Goal: Transaction & Acquisition: Purchase product/service

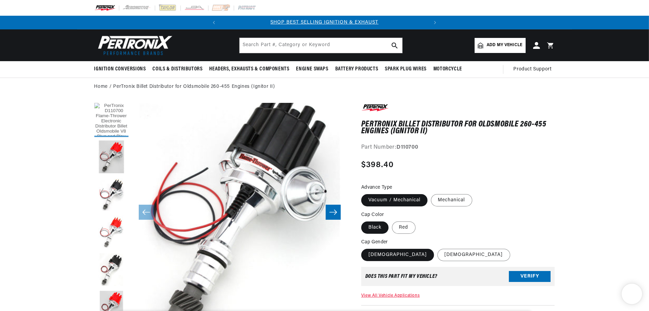
click at [110, 123] on button "Load image 1 in gallery view" at bounding box center [111, 120] width 34 height 34
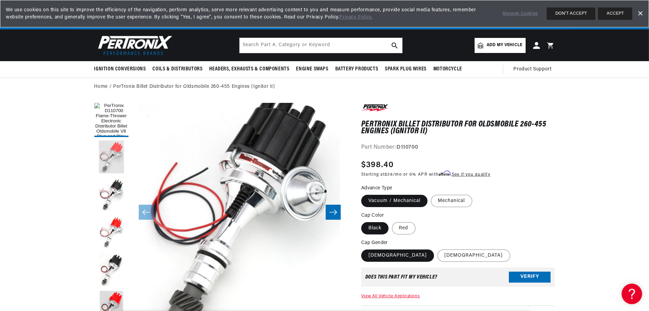
click at [110, 157] on button "Load image 2 in gallery view" at bounding box center [111, 157] width 34 height 34
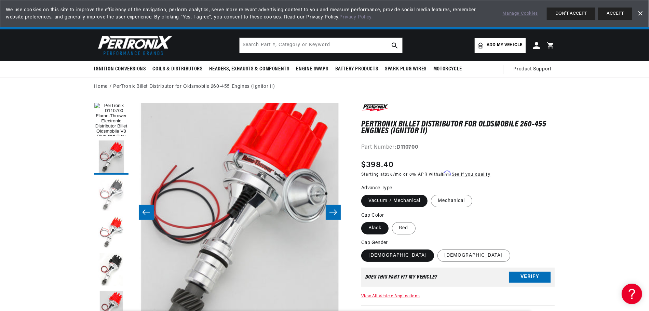
click at [109, 193] on button "Load image 3 in gallery view" at bounding box center [111, 195] width 34 height 34
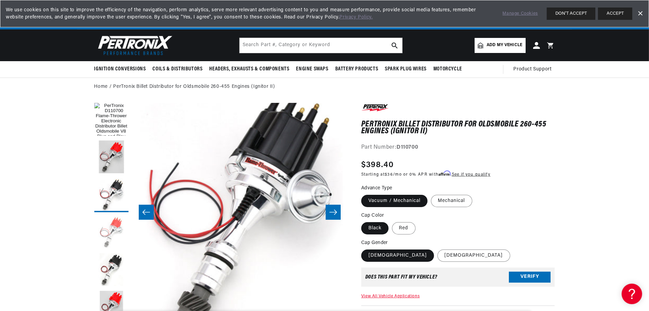
scroll to position [0, 431]
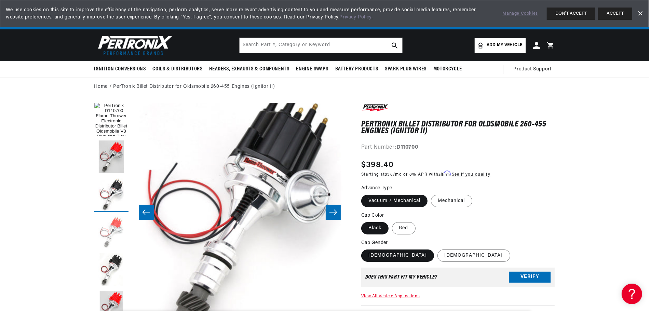
click at [109, 231] on button "Load image 4 in gallery view" at bounding box center [111, 233] width 34 height 34
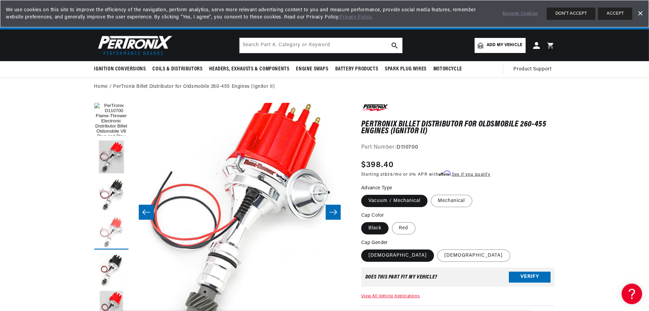
scroll to position [0, 207]
click at [114, 239] on button "Load image 4 in gallery view" at bounding box center [111, 233] width 34 height 34
click at [108, 265] on button "Load image 5 in gallery view" at bounding box center [111, 270] width 34 height 34
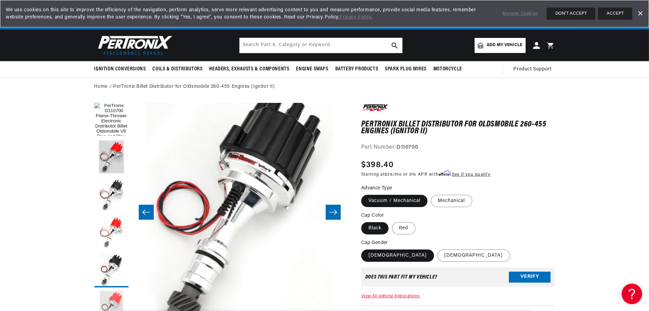
click at [113, 297] on button "Load image 6 in gallery view" at bounding box center [111, 308] width 34 height 34
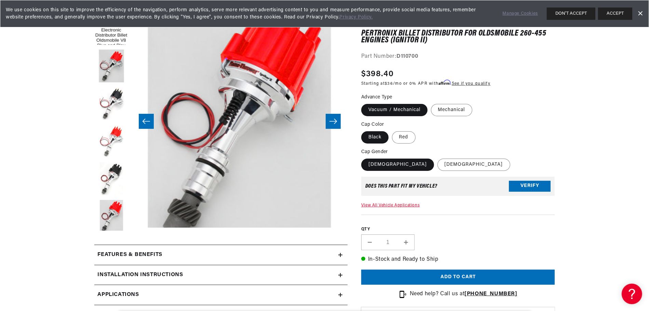
scroll to position [0, 0]
click at [437, 167] on label "[DEMOGRAPHIC_DATA]" at bounding box center [473, 165] width 73 height 12
click at [437, 158] on input "[DEMOGRAPHIC_DATA]" at bounding box center [437, 157] width 0 height 0
radio input "true"
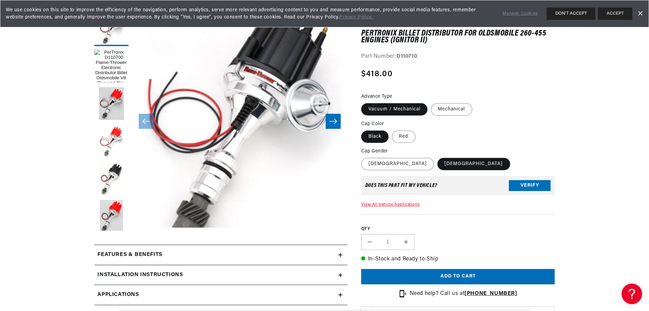
scroll to position [0, 207]
click at [383, 164] on label "[DEMOGRAPHIC_DATA]" at bounding box center [397, 164] width 73 height 12
click at [363, 157] on input "[DEMOGRAPHIC_DATA]" at bounding box center [363, 157] width 0 height 0
radio input "true"
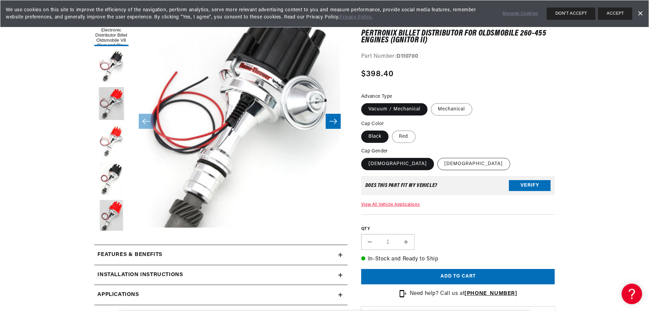
click at [437, 162] on label "[DEMOGRAPHIC_DATA]" at bounding box center [473, 164] width 73 height 12
click at [437, 157] on input "[DEMOGRAPHIC_DATA]" at bounding box center [437, 157] width 0 height 0
radio input "true"
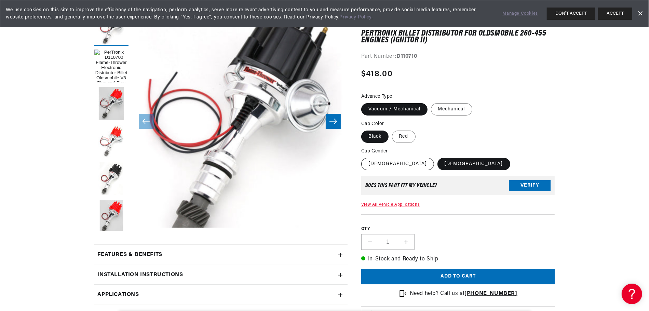
click at [375, 160] on label "[DEMOGRAPHIC_DATA]" at bounding box center [397, 164] width 73 height 12
click at [363, 157] on input "[DEMOGRAPHIC_DATA]" at bounding box center [363, 157] width 0 height 0
radio input "true"
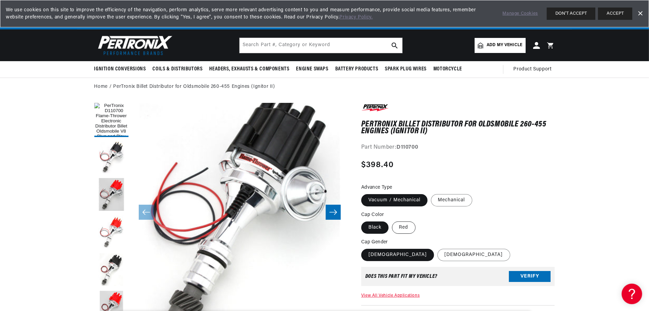
click at [406, 224] on label "Red" at bounding box center [404, 227] width 24 height 12
click at [392, 220] on input "Red" at bounding box center [392, 220] width 0 height 0
radio input "true"
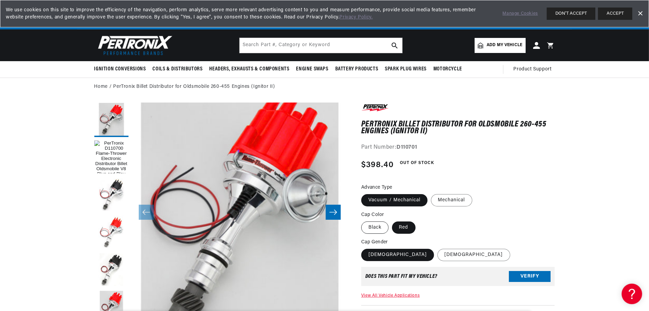
click at [371, 223] on label "Black" at bounding box center [374, 227] width 27 height 12
click at [363, 220] on input "Black" at bounding box center [363, 220] width 0 height 0
radio input "true"
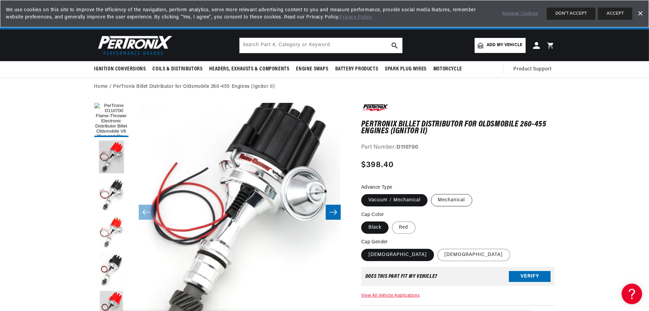
scroll to position [0, 207]
click at [448, 199] on label "Mechanical" at bounding box center [451, 200] width 41 height 12
click at [431, 193] on input "Mechanical" at bounding box center [431, 193] width 0 height 0
radio input "true"
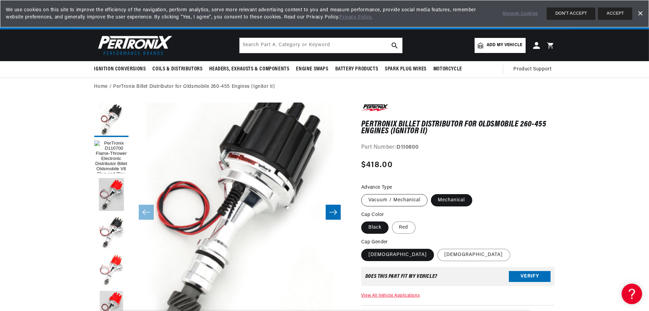
click at [392, 197] on label "Vacuum / Mechanical" at bounding box center [394, 200] width 66 height 12
click at [363, 193] on input "Vacuum / Mechanical" at bounding box center [363, 193] width 0 height 0
radio input "true"
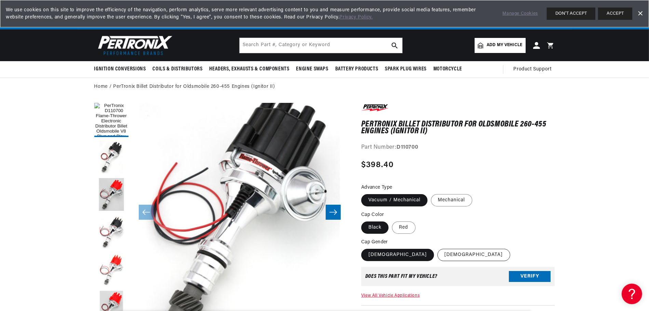
click at [437, 256] on label "[DEMOGRAPHIC_DATA]" at bounding box center [473, 255] width 73 height 12
click at [437, 248] on input "[DEMOGRAPHIC_DATA]" at bounding box center [437, 247] width 0 height 0
radio input "true"
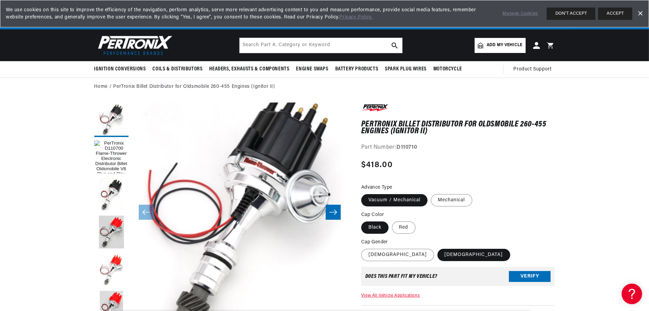
click at [488, 43] on span "Add my vehicle" at bounding box center [505, 45] width 36 height 6
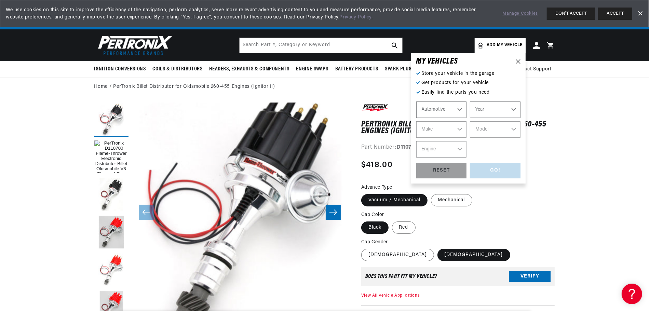
click at [452, 107] on select "Automotive Agricultural Industrial Marine Motorcycle" at bounding box center [441, 109] width 51 height 16
click at [416, 101] on select "Automotive Agricultural Industrial Marine Motorcycle" at bounding box center [441, 109] width 51 height 16
select select "Marine"
click at [495, 108] on select "Year [DATE] 1986 1985 1983 1982 1981 1980 1979 1978 1977 1976 1975 1974 1973 19…" at bounding box center [495, 109] width 51 height 16
select select "1975"
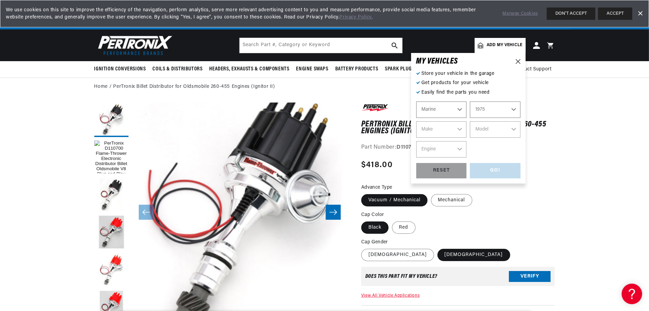
click at [470, 101] on select "Year [DATE] 1986 1985 1983 1982 1981 1980 1979 1978 1977 1976 1975 1974 1973 19…" at bounding box center [495, 109] width 51 height 16
select select "1975"
click at [445, 125] on select "Make [PERSON_NAME] Crusader (Thermo-Electron) Pleasurecraft [GEOGRAPHIC_DATA]" at bounding box center [441, 129] width 51 height 16
select select "[PERSON_NAME]"
click at [416, 121] on select "Make [PERSON_NAME] Crusader (Thermo-Electron) Pleasurecraft [GEOGRAPHIC_DATA]" at bounding box center [441, 129] width 51 height 16
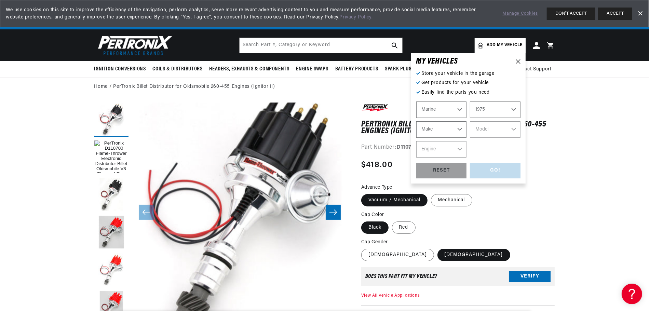
select select "[PERSON_NAME]"
click at [493, 131] on select "Model FL153 FL181" at bounding box center [495, 129] width 51 height 16
select select "FL153"
click at [470, 121] on select "Model FL153 FL181" at bounding box center [495, 129] width 51 height 16
select select "FL153"
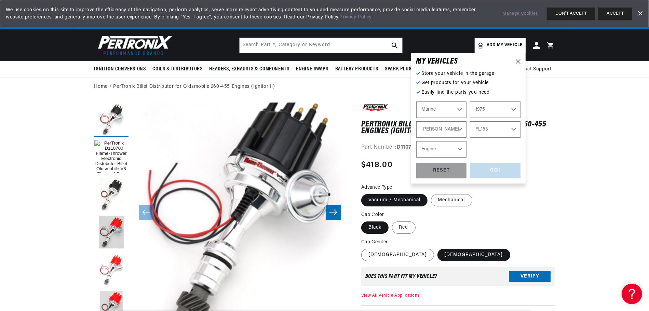
click at [442, 146] on select "Engine 4" at bounding box center [441, 149] width 51 height 16
click at [441, 128] on select "[PERSON_NAME] Crusader (Thermo-Electron) Pleasurecraft [GEOGRAPHIC_DATA]" at bounding box center [441, 129] width 51 height 16
click at [416, 121] on select "[PERSON_NAME] Crusader (Thermo-Electron) Pleasurecraft [GEOGRAPHIC_DATA]" at bounding box center [441, 129] width 51 height 16
select select "Pleasurecraft"
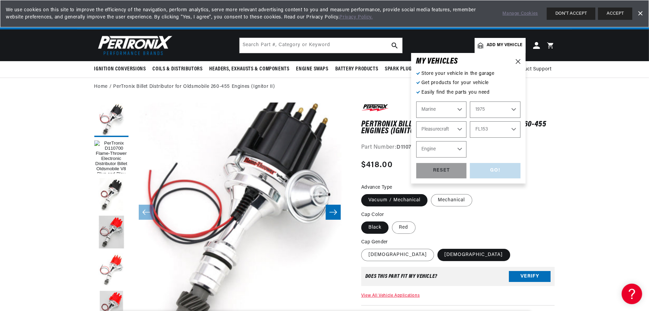
select select "Model"
click at [500, 132] on select "Model 351 460 cid. engine Ford 302" at bounding box center [495, 129] width 51 height 16
click at [449, 132] on select "[PERSON_NAME] Crusader (Thermo-Electron) Pleasurecraft [GEOGRAPHIC_DATA]" at bounding box center [441, 129] width 51 height 16
click at [416, 121] on select "[PERSON_NAME] Crusader (Thermo-Electron) Pleasurecraft [GEOGRAPHIC_DATA]" at bounding box center [441, 129] width 51 height 16
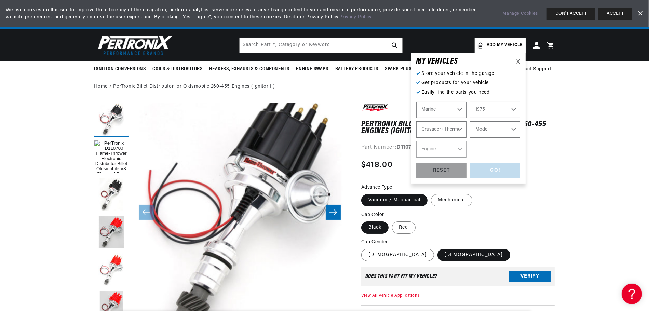
click at [502, 130] on select "Model 302 cid. engine" at bounding box center [495, 129] width 51 height 16
click at [452, 131] on select "[PERSON_NAME] Crusader (Thermo-Electron) Pleasurecraft [GEOGRAPHIC_DATA]" at bounding box center [441, 129] width 51 height 16
click at [416, 121] on select "[PERSON_NAME] Crusader (Thermo-Electron) Pleasurecraft [GEOGRAPHIC_DATA]" at bounding box center [441, 129] width 51 height 16
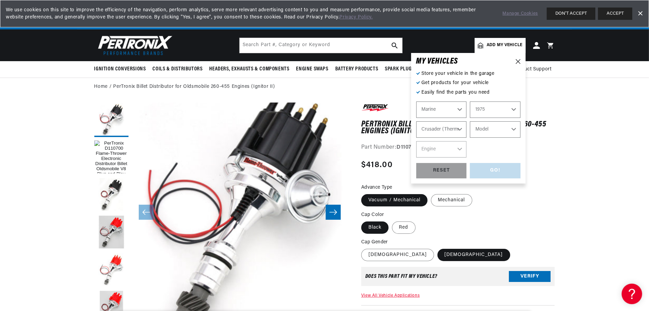
select select "Waukesha"
click at [460, 126] on select "[PERSON_NAME] Crusader (Thermo-Electron) Pleasurecraft [GEOGRAPHIC_DATA]" at bounding box center [441, 129] width 51 height 16
click at [485, 126] on select "Model VGR-155" at bounding box center [495, 129] width 51 height 16
select select "VGR-155"
click at [470, 121] on select "Model VGR-155" at bounding box center [495, 129] width 51 height 16
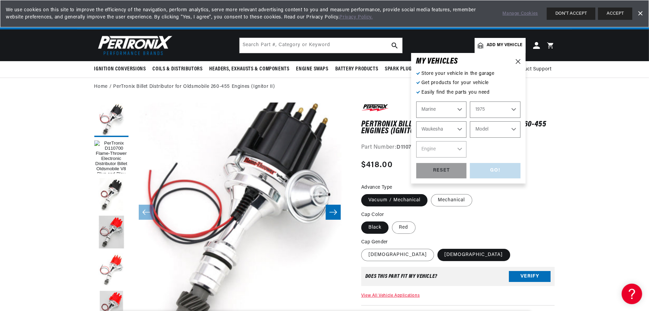
select select "VGR-155"
click at [446, 147] on select "Engine 4" at bounding box center [441, 149] width 51 height 16
click at [516, 62] on icon at bounding box center [518, 61] width 5 height 5
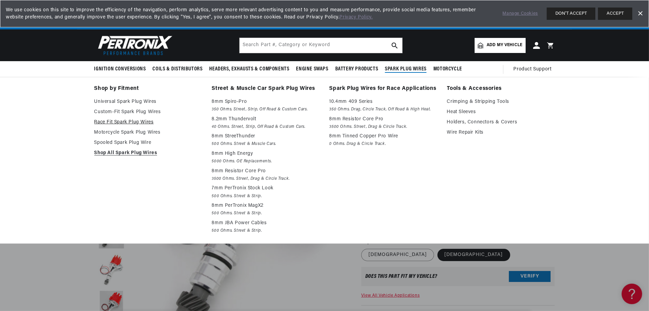
scroll to position [0, 0]
click at [132, 152] on link "Shop All Spark Plug Wires" at bounding box center [148, 153] width 108 height 8
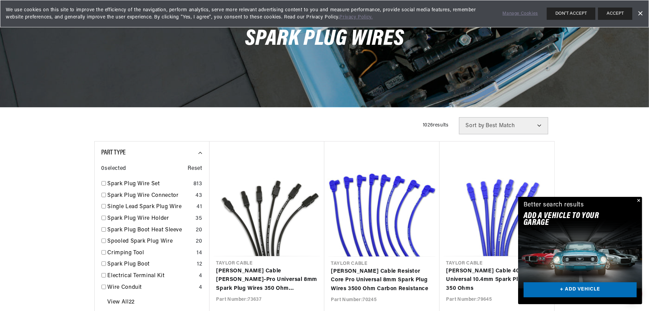
click at [639, 199] on button "Close" at bounding box center [638, 201] width 8 height 8
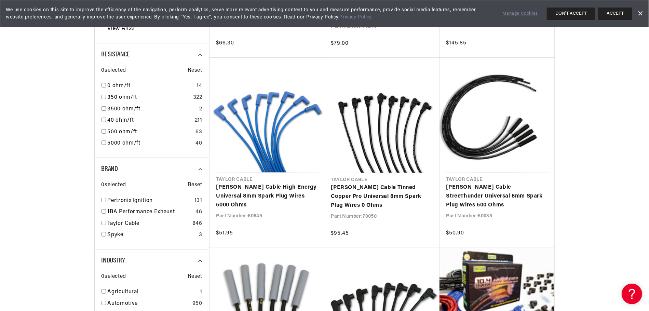
scroll to position [456, 0]
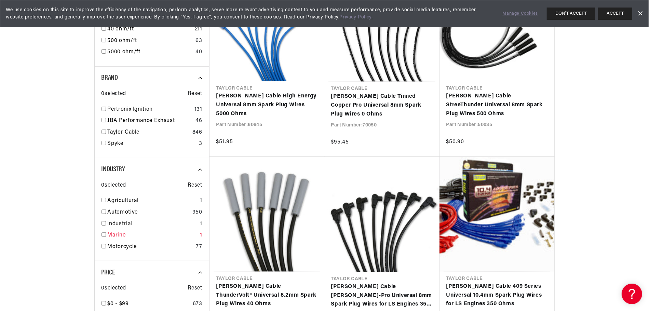
click at [103, 234] on input "checkbox" at bounding box center [103, 234] width 4 height 4
checkbox input "false"
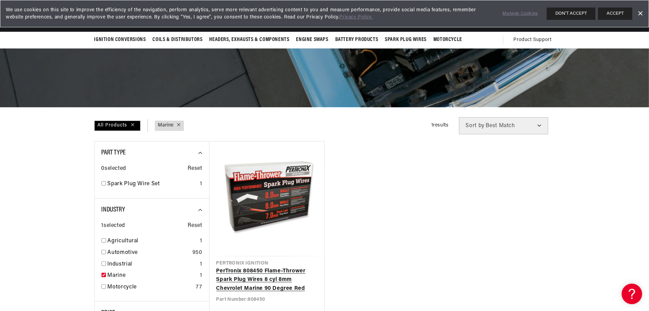
scroll to position [0, 207]
click at [258, 267] on link "PerTronix 808450 Flame-Thrower Spark Plug Wires 8 cyl 8mm Chevrolet Marine 90 D…" at bounding box center [266, 280] width 101 height 26
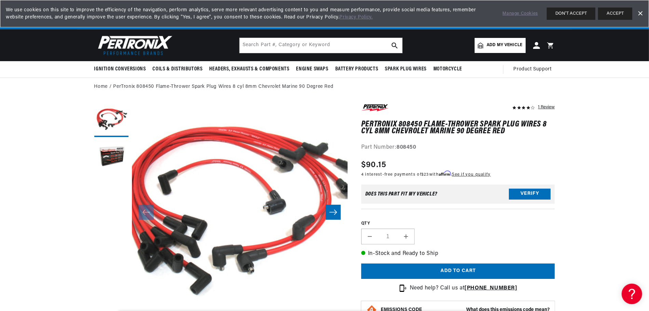
click at [336, 212] on icon "Slide right" at bounding box center [333, 212] width 8 height 5
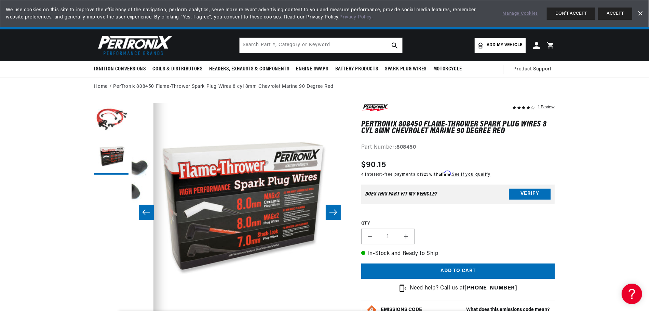
scroll to position [0, 207]
click at [335, 212] on icon "Slide right" at bounding box center [333, 212] width 8 height 7
click at [152, 209] on button "Slide left" at bounding box center [146, 212] width 15 height 15
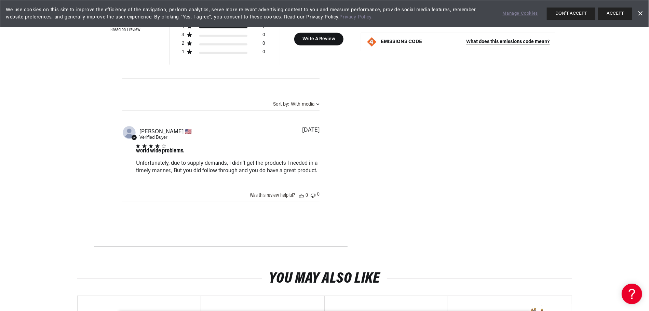
scroll to position [0, 0]
